Goal: Task Accomplishment & Management: Use online tool/utility

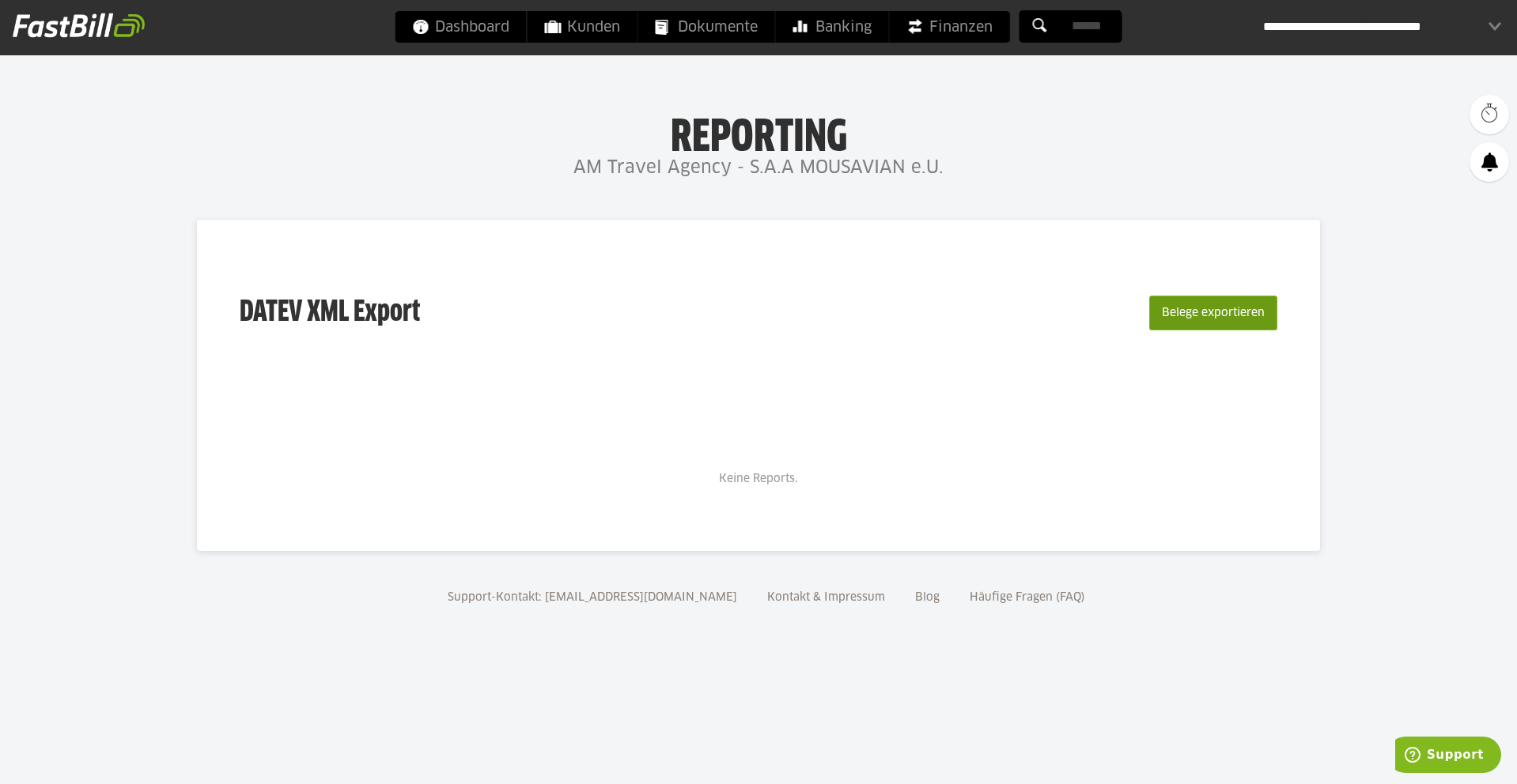
click at [1192, 307] on button "Belege exportieren" at bounding box center [1213, 313] width 128 height 35
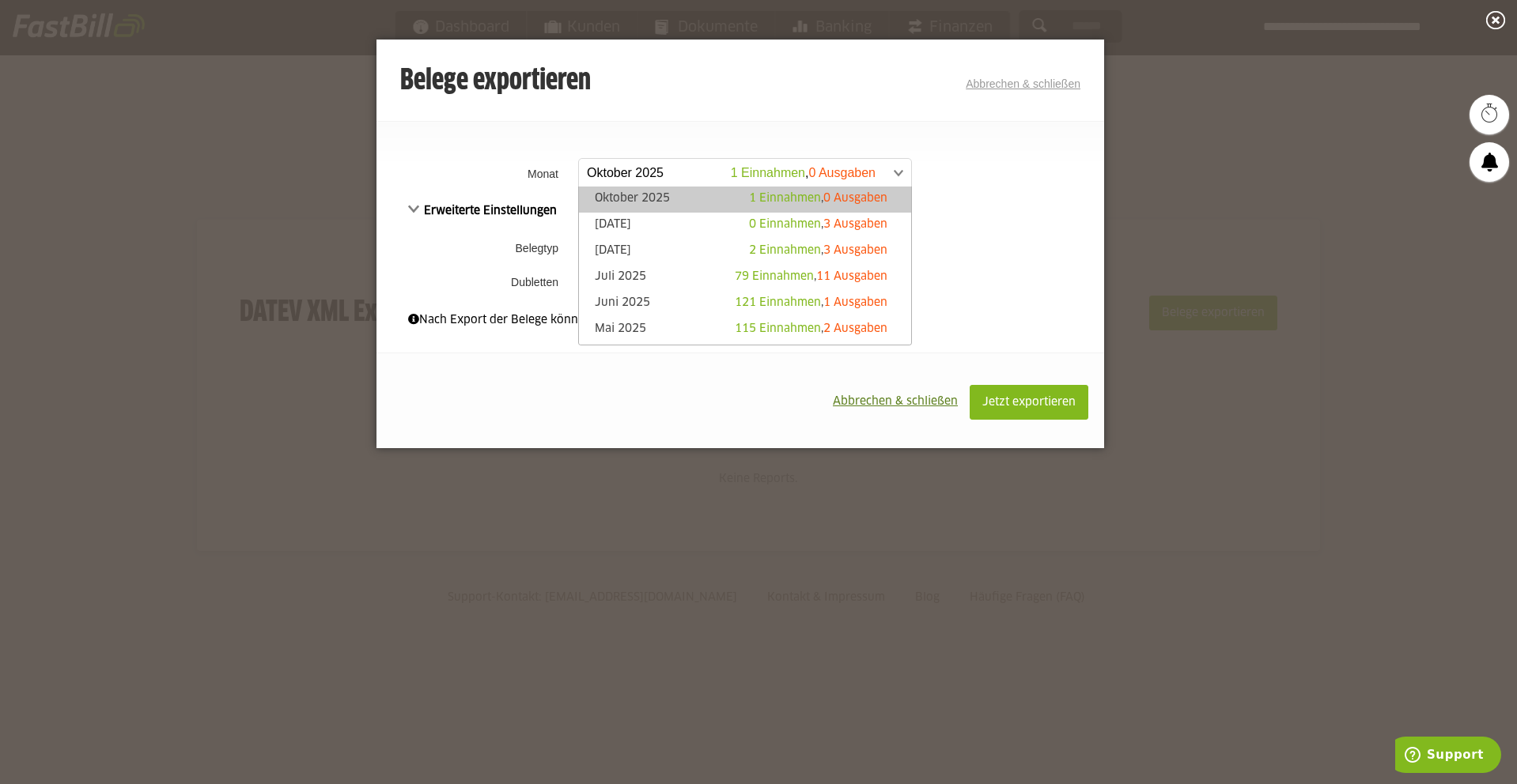
click at [904, 176] on link "[DATE] 1 Einnahmen , 0 Ausgaben" at bounding box center [744, 172] width 333 height 29
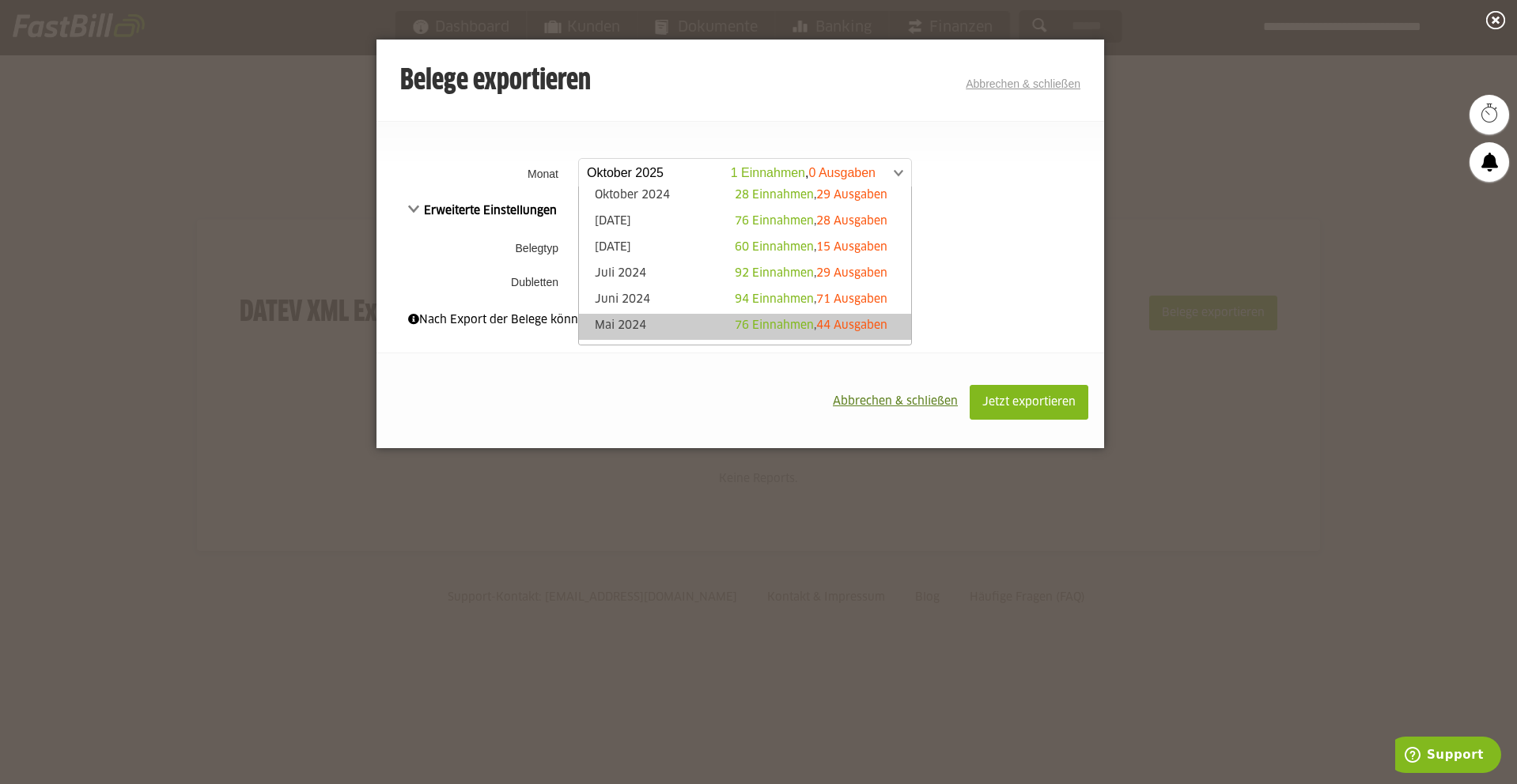
scroll to position [238, 0]
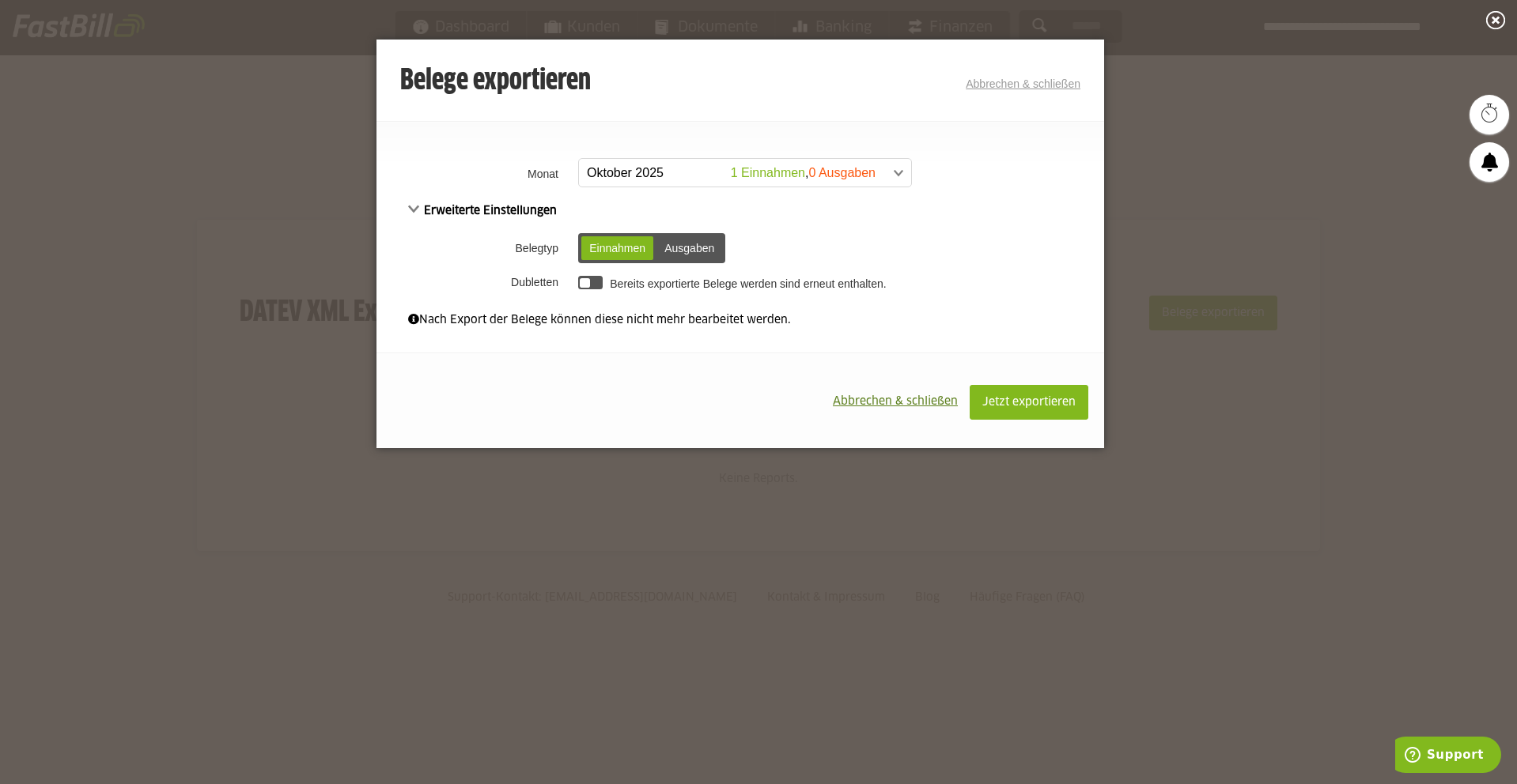
click at [431, 248] on th "Belegtyp" at bounding box center [475, 248] width 198 height 41
click at [880, 165] on span at bounding box center [737, 173] width 332 height 28
click at [1030, 79] on link "Abbrechen & schließen" at bounding box center [1022, 84] width 114 height 12
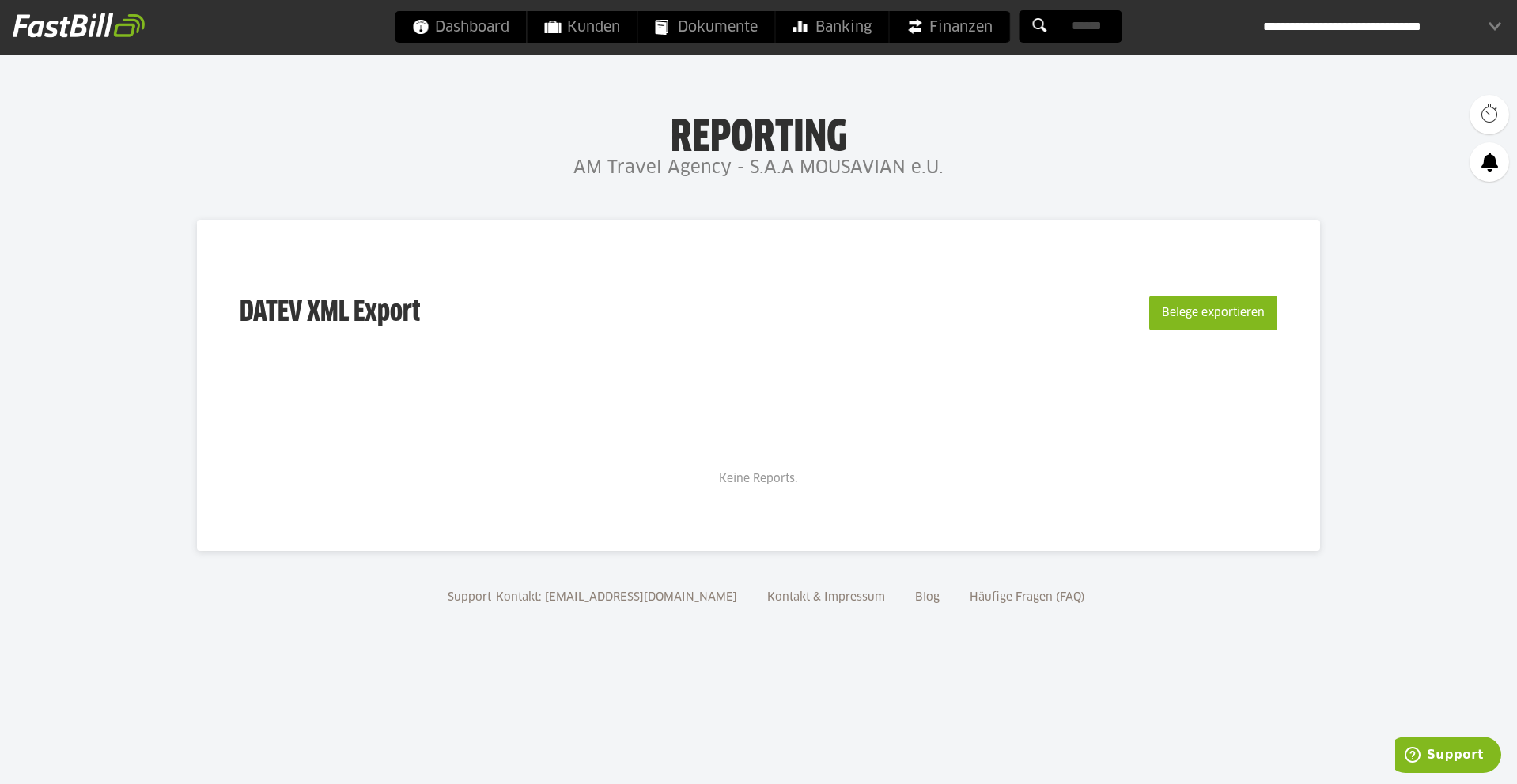
click at [1493, 30] on div "**********" at bounding box center [1381, 27] width 238 height 32
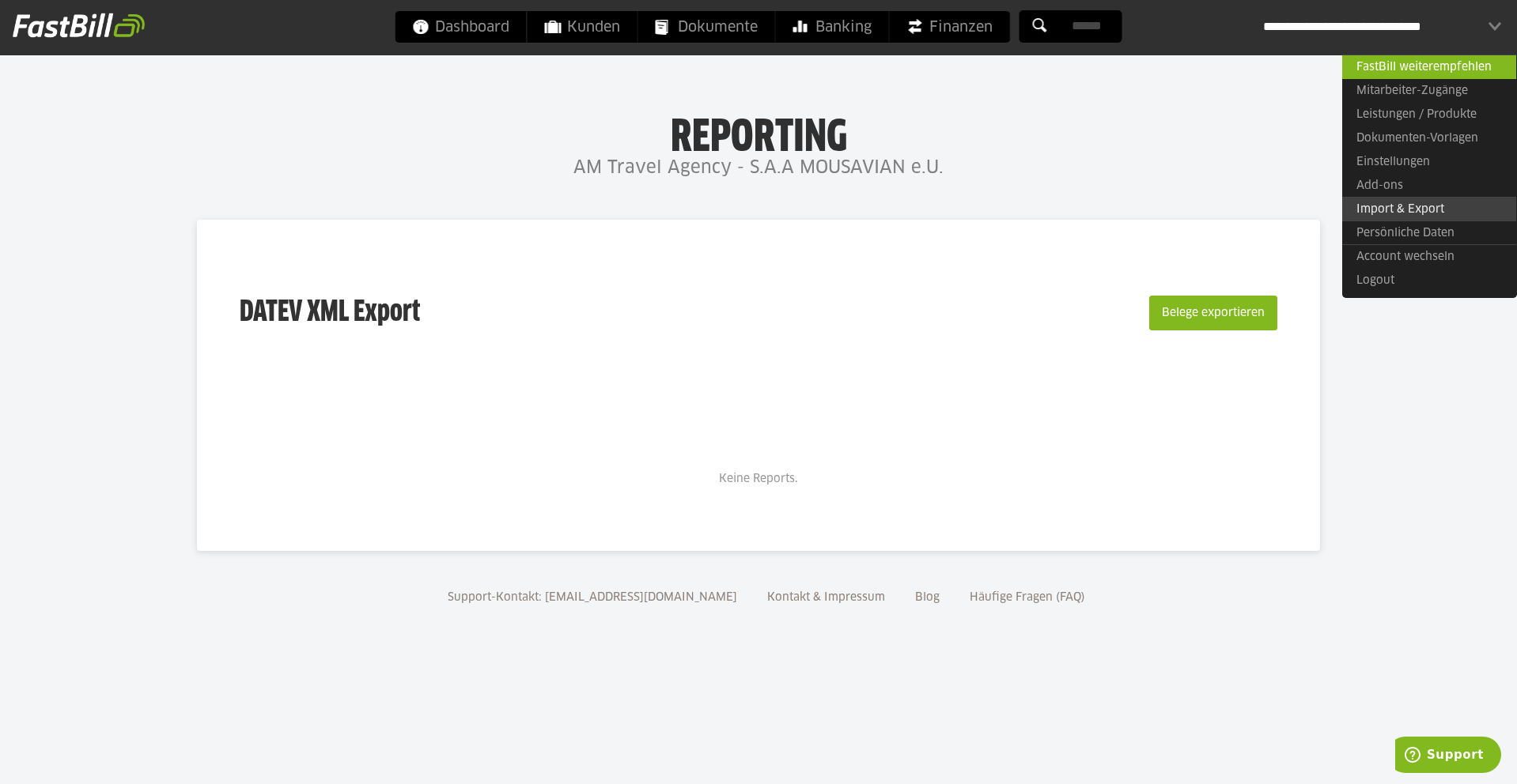
click at [1392, 213] on link "Import & Export" at bounding box center [1429, 209] width 174 height 25
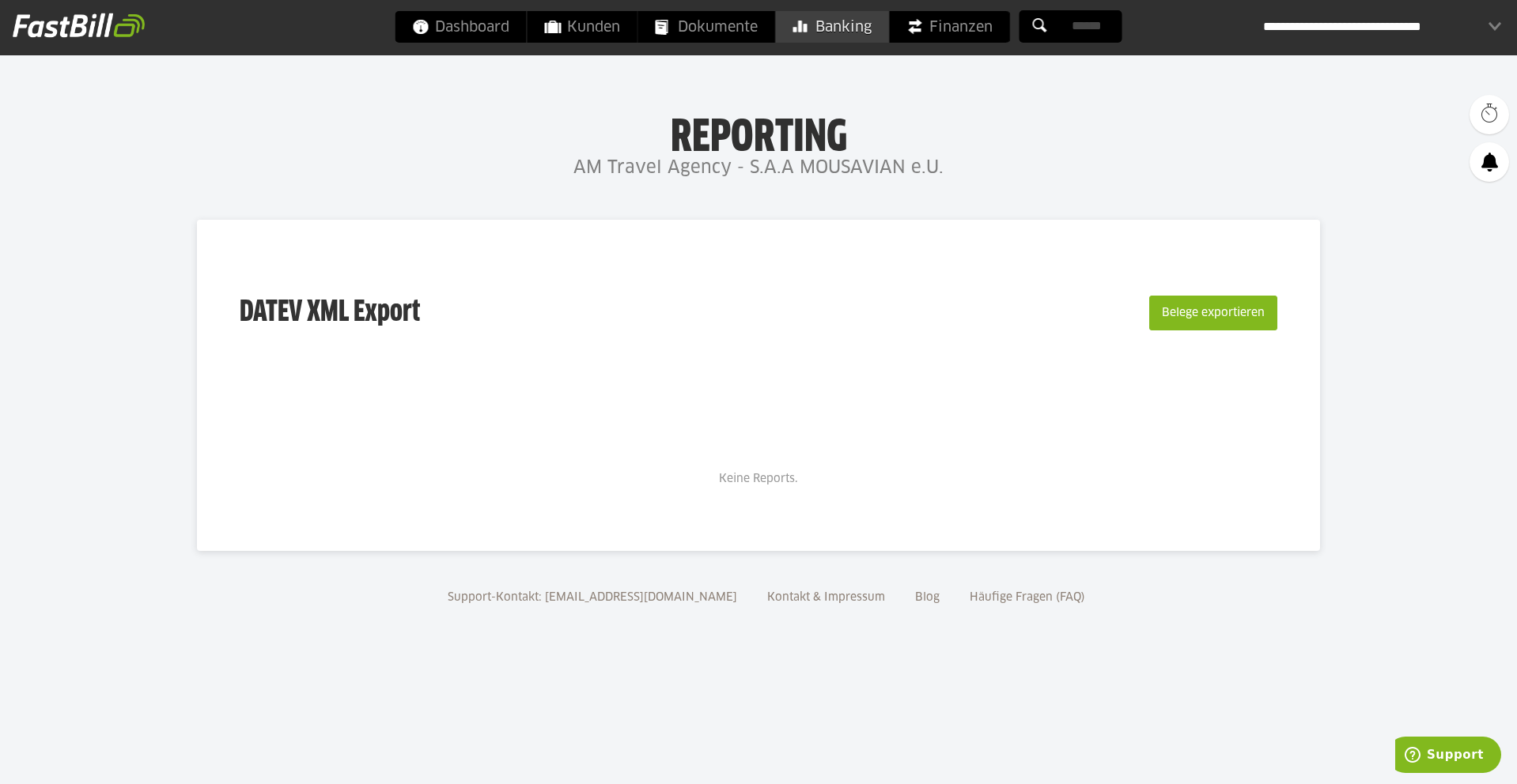
click at [854, 23] on span "Banking" at bounding box center [832, 27] width 78 height 32
